Goal: Information Seeking & Learning: Find specific fact

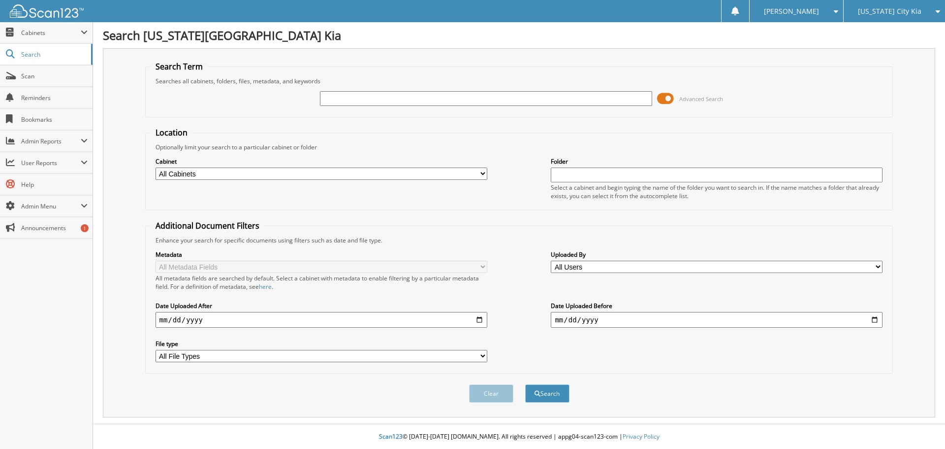
paste input "JAMES MICHAEL"
type input "JAMES MICHAEL debot"
click at [525, 384] on button "Search" at bounding box center [547, 393] width 44 height 18
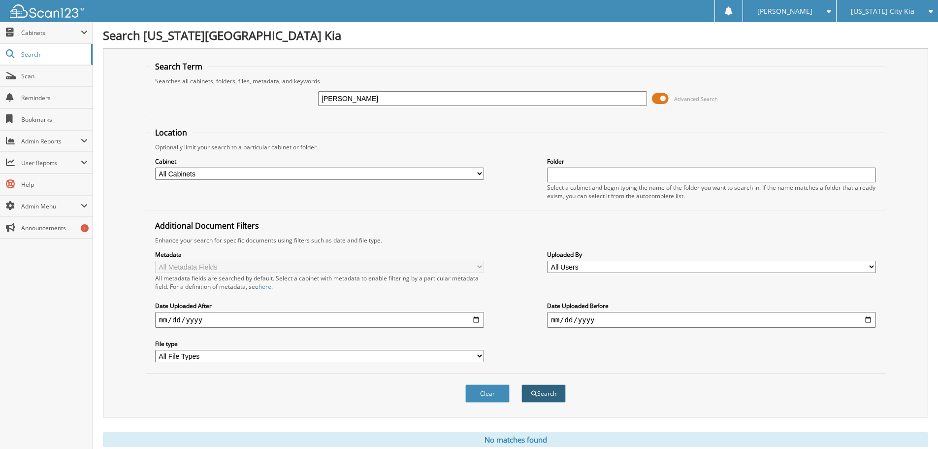
click at [555, 396] on button "Search" at bounding box center [543, 393] width 44 height 18
drag, startPoint x: 345, startPoint y: 98, endPoint x: 298, endPoint y: 101, distance: 46.8
click at [298, 101] on div "JAMES MICHAEL debot Advanced Search" at bounding box center [515, 98] width 731 height 27
type input "[PERSON_NAME]"
click at [521, 384] on button "Search" at bounding box center [543, 393] width 44 height 18
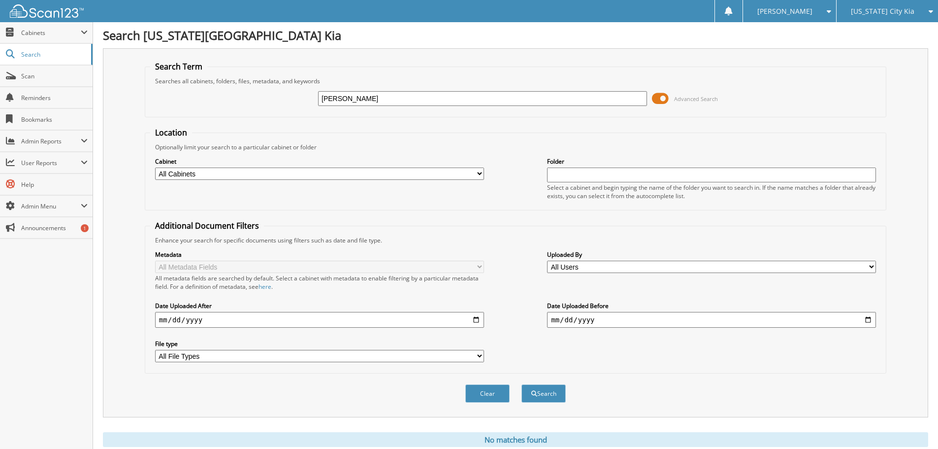
drag, startPoint x: 355, startPoint y: 97, endPoint x: 244, endPoint y: 104, distance: 111.0
click at [248, 104] on div "[PERSON_NAME] Advanced Search" at bounding box center [515, 98] width 731 height 27
type input "DEBOT"
click at [521, 384] on button "Search" at bounding box center [543, 393] width 44 height 18
